Goal: Connect with others: Connect with others

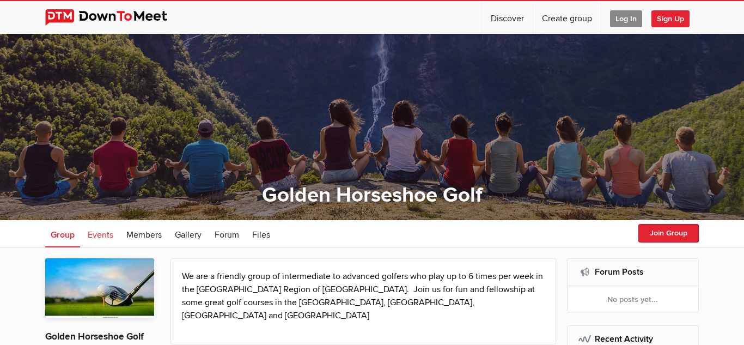
click at [108, 232] on span "Events" at bounding box center [101, 234] width 26 height 11
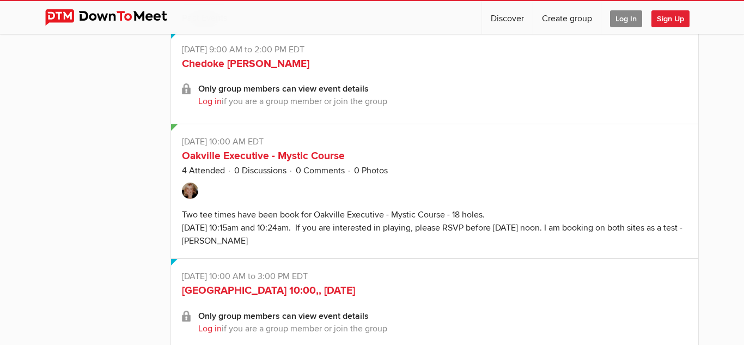
scroll to position [796, 0]
click at [271, 244] on div "Two tee times have been book for Oakville Executive - Mystic Course - 18 holes.…" at bounding box center [432, 226] width 500 height 37
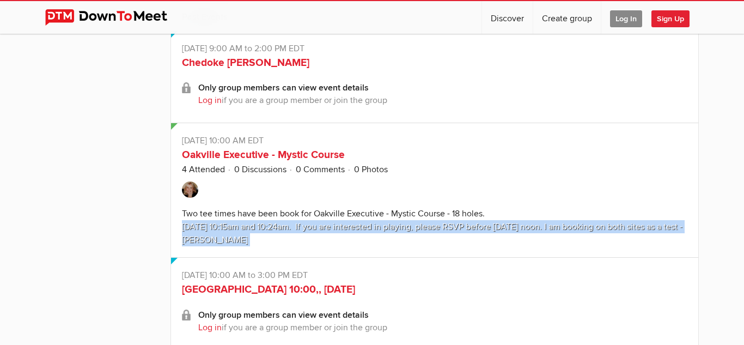
click at [155, 229] on div "All events Upcoming Past Calendar Upcoming Events [DATE] [DATE] 2:00 PM EDT Lim…" at bounding box center [371, 190] width 653 height 1456
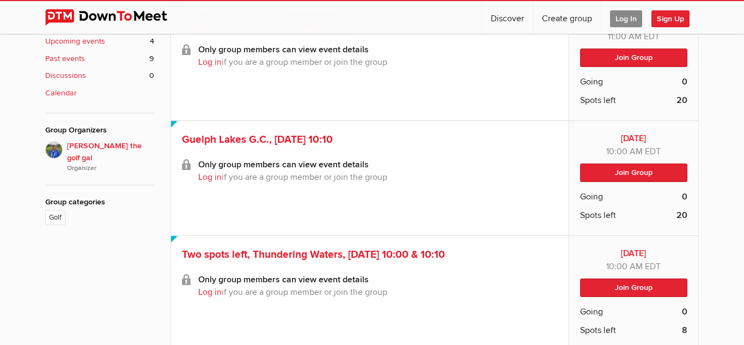
scroll to position [433, 0]
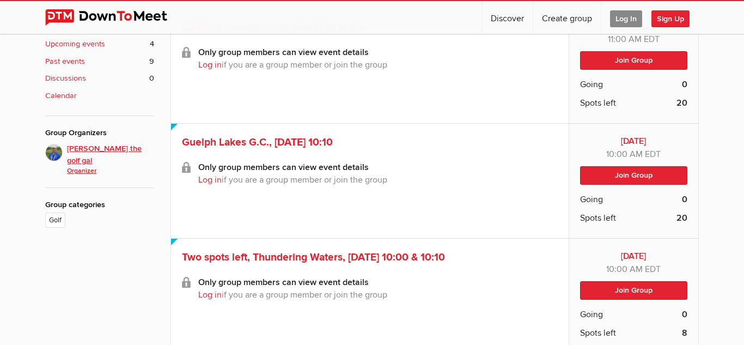
click at [120, 143] on span "[PERSON_NAME] the golf gal Organizer" at bounding box center [110, 160] width 87 height 34
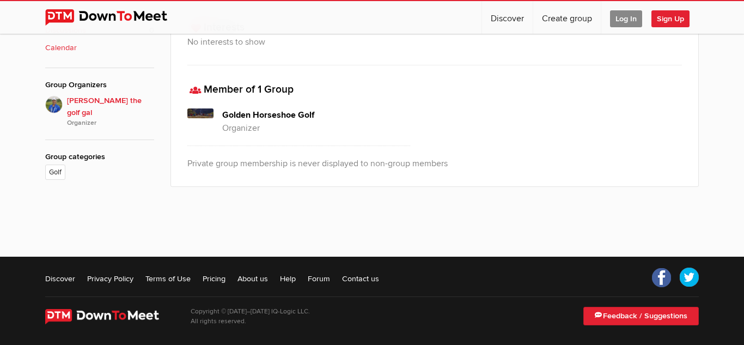
scroll to position [483, 0]
